Goal: Task Accomplishment & Management: Use online tool/utility

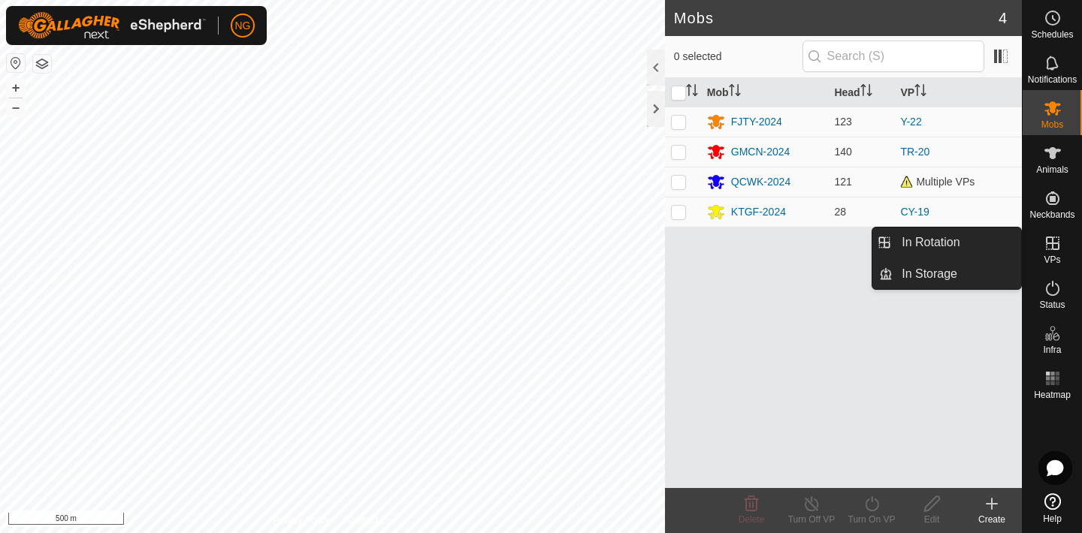
click at [993, 235] on link "In Rotation" at bounding box center [956, 243] width 128 height 30
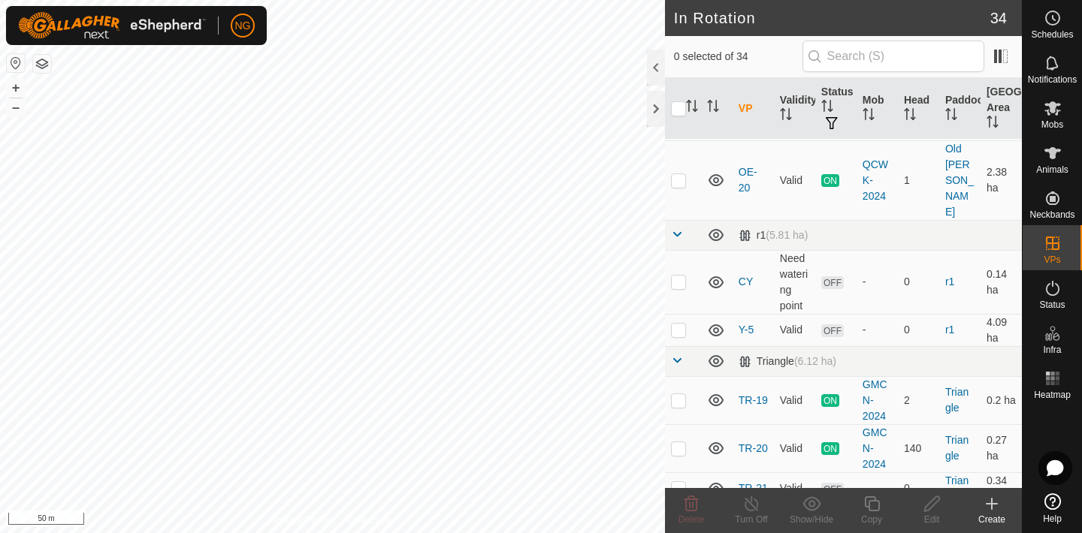
scroll to position [699, 0]
click at [681, 442] on p-checkbox at bounding box center [678, 448] width 15 height 12
checkbox input "true"
click at [871, 503] on icon at bounding box center [871, 504] width 19 height 18
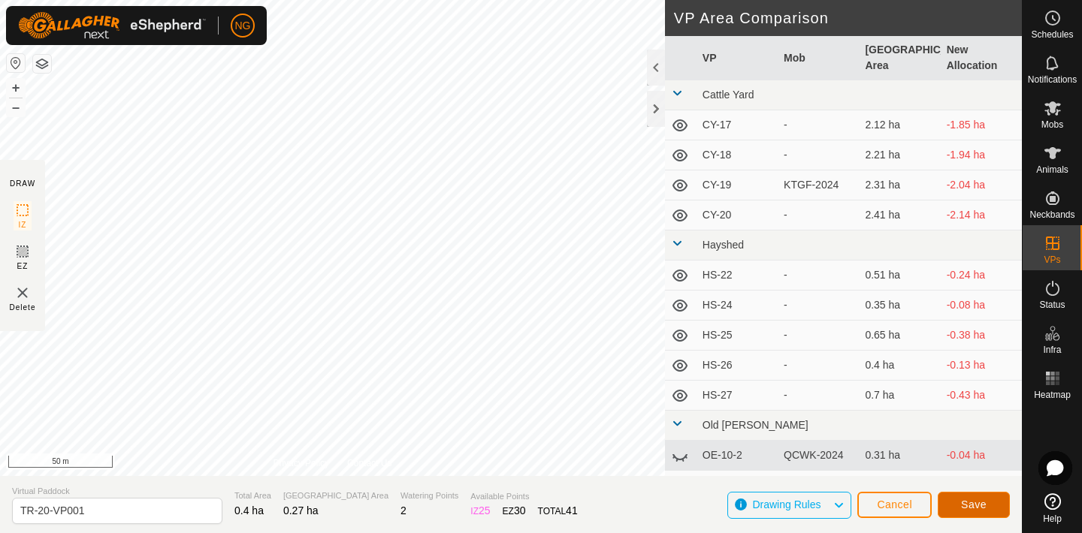
click at [957, 500] on button "Save" at bounding box center [973, 505] width 72 height 26
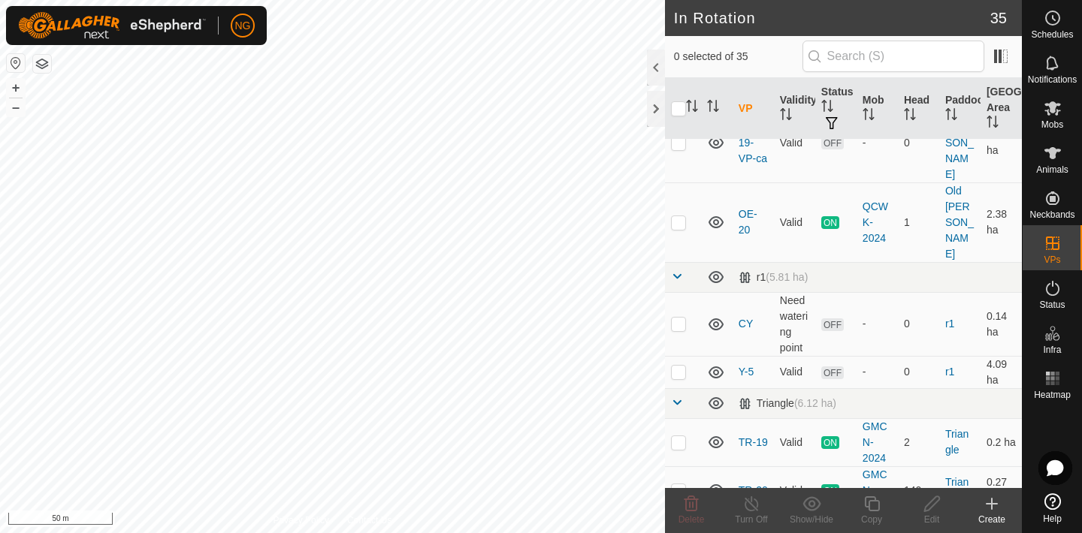
scroll to position [657, 0]
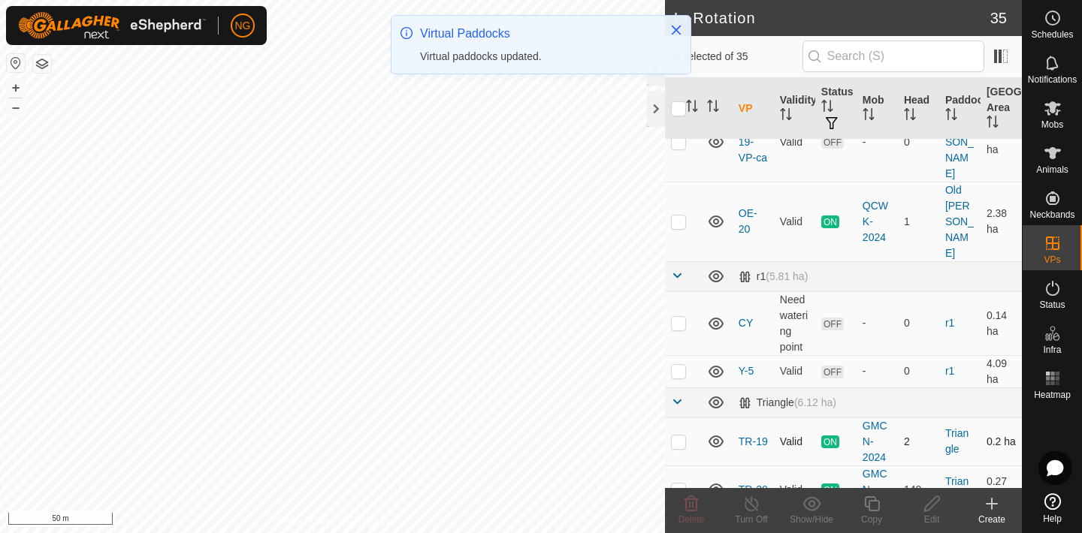
click at [676, 436] on p-checkbox at bounding box center [678, 442] width 15 height 12
checkbox input "true"
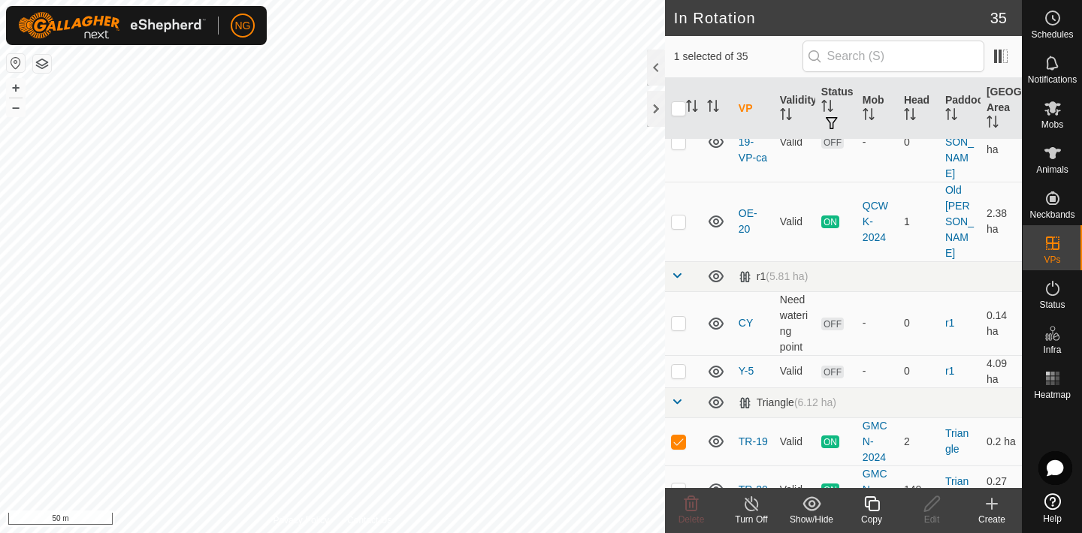
click at [869, 501] on icon at bounding box center [871, 504] width 15 height 15
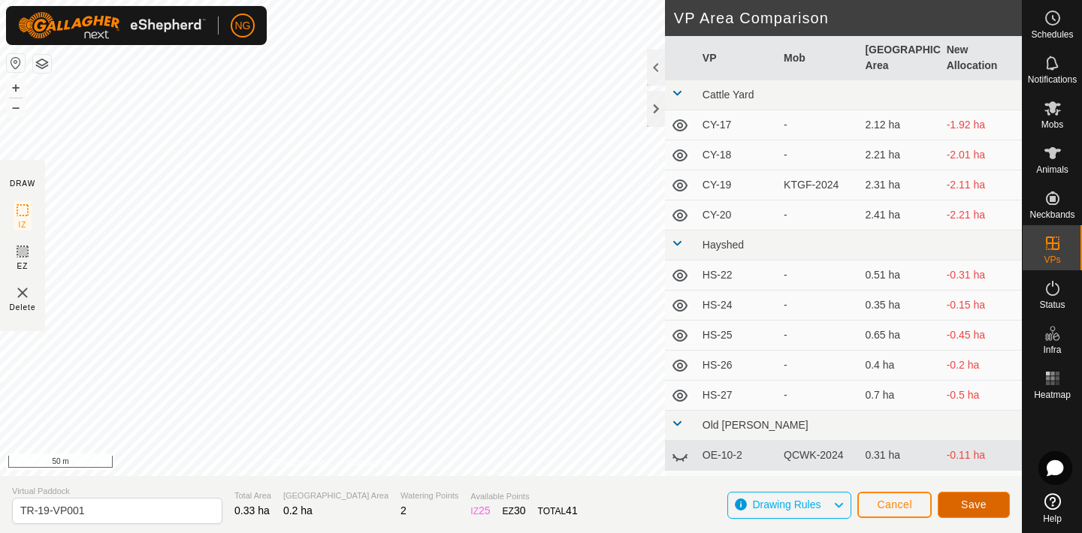
click at [959, 502] on button "Save" at bounding box center [973, 505] width 72 height 26
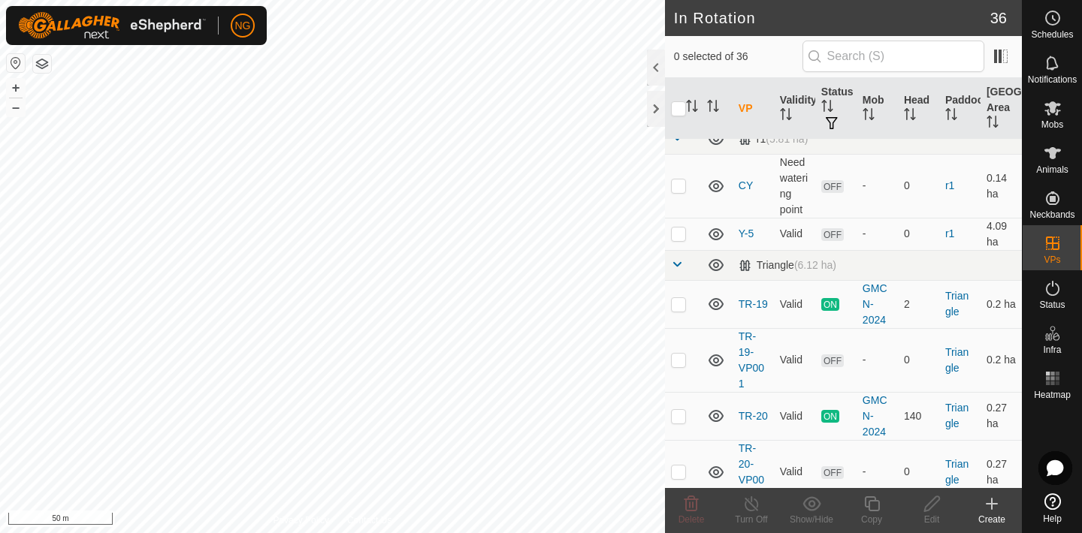
scroll to position [789, 0]
